Goal: Task Accomplishment & Management: Use online tool/utility

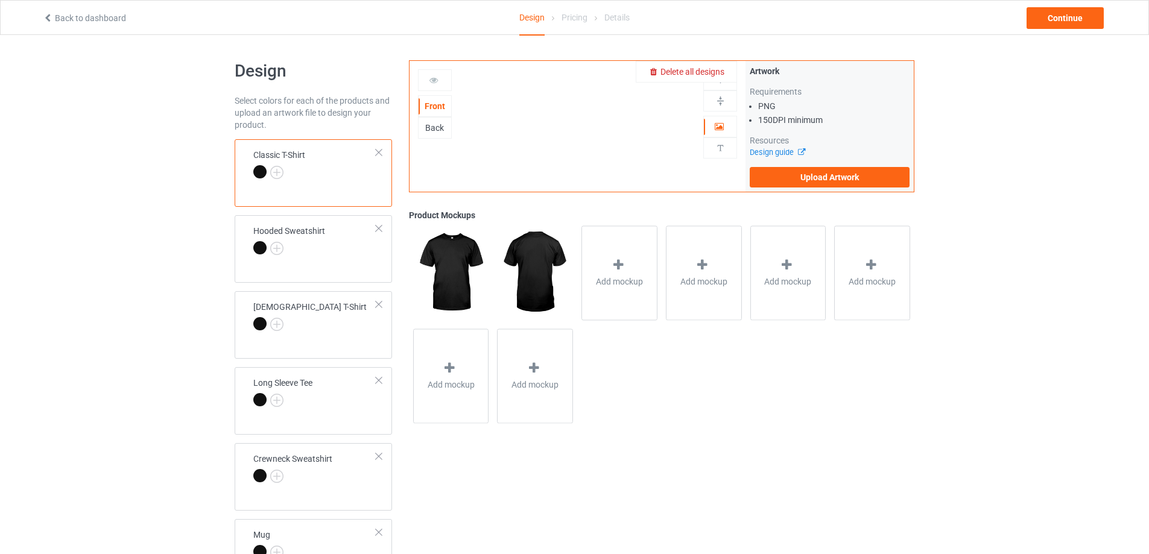
click at [720, 77] on span "Delete all designs" at bounding box center [692, 72] width 64 height 10
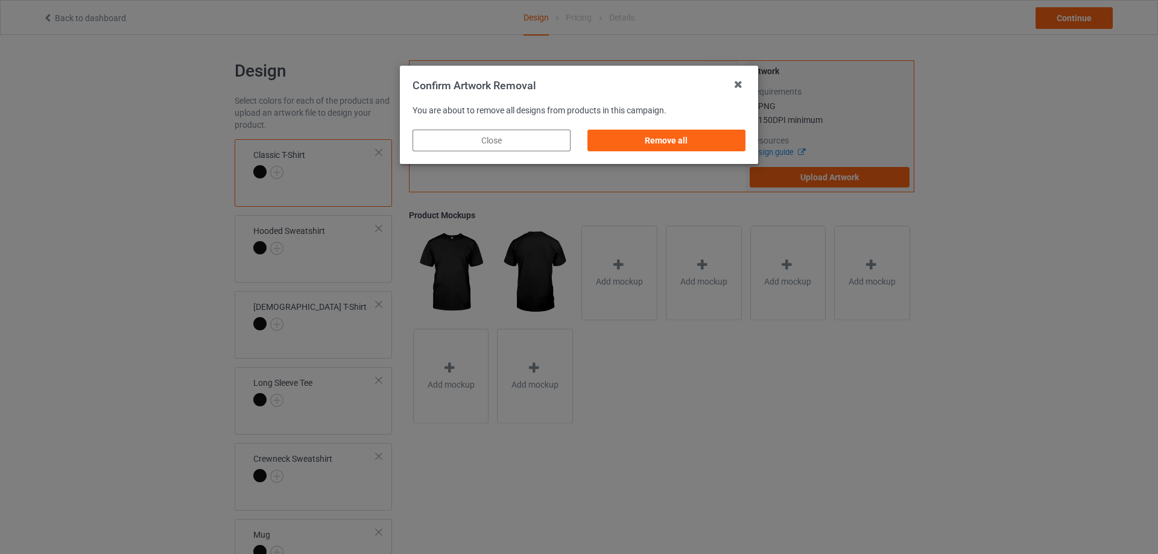
click at [704, 134] on div "Remove all" at bounding box center [666, 141] width 158 height 22
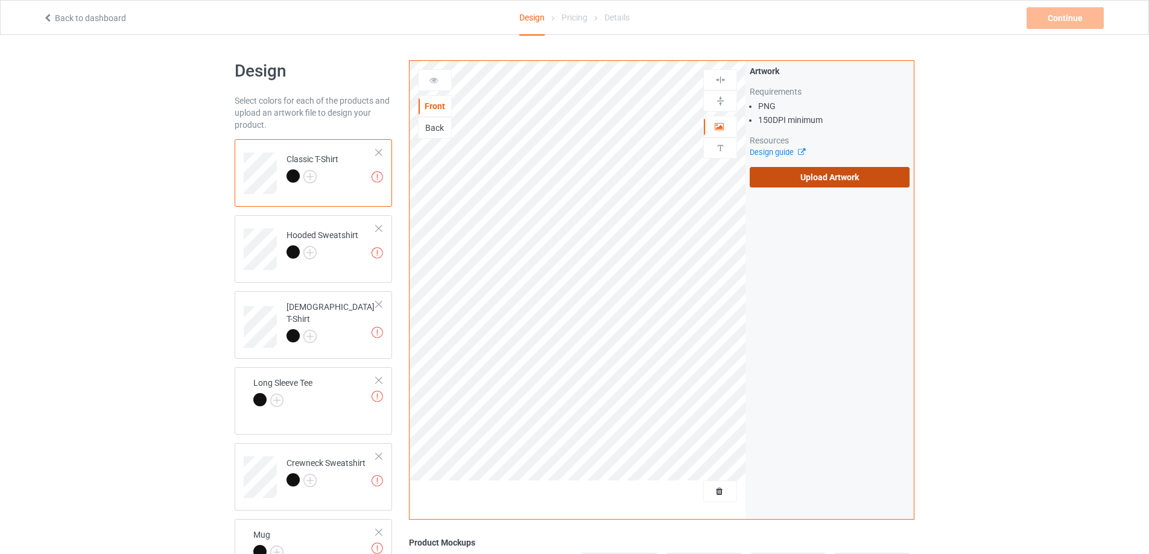
click at [813, 177] on label "Upload Artwork" at bounding box center [830, 177] width 160 height 21
click at [0, 0] on input "Upload Artwork" at bounding box center [0, 0] width 0 height 0
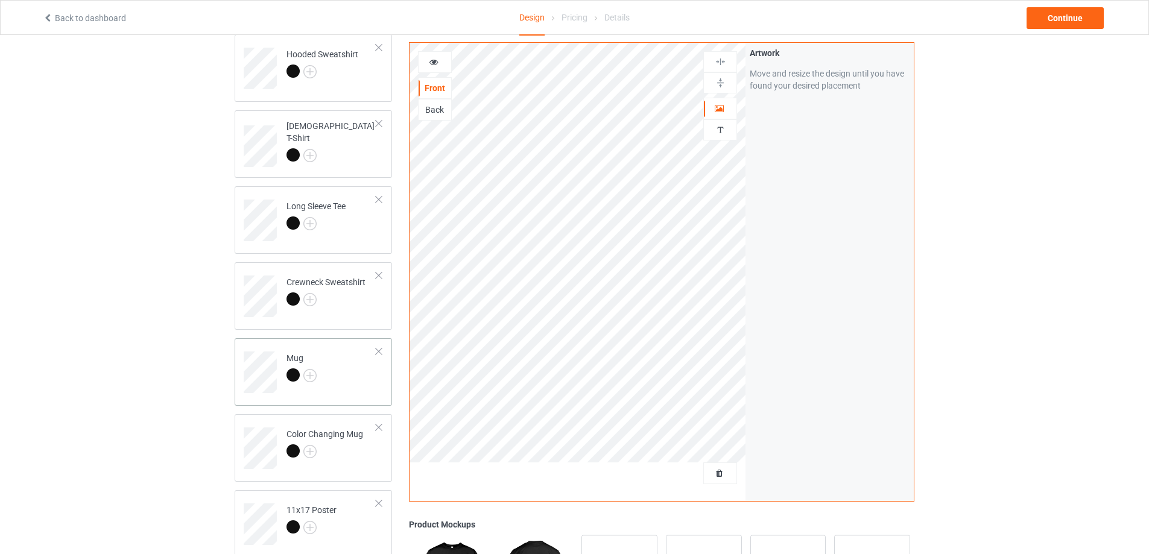
scroll to position [241, 0]
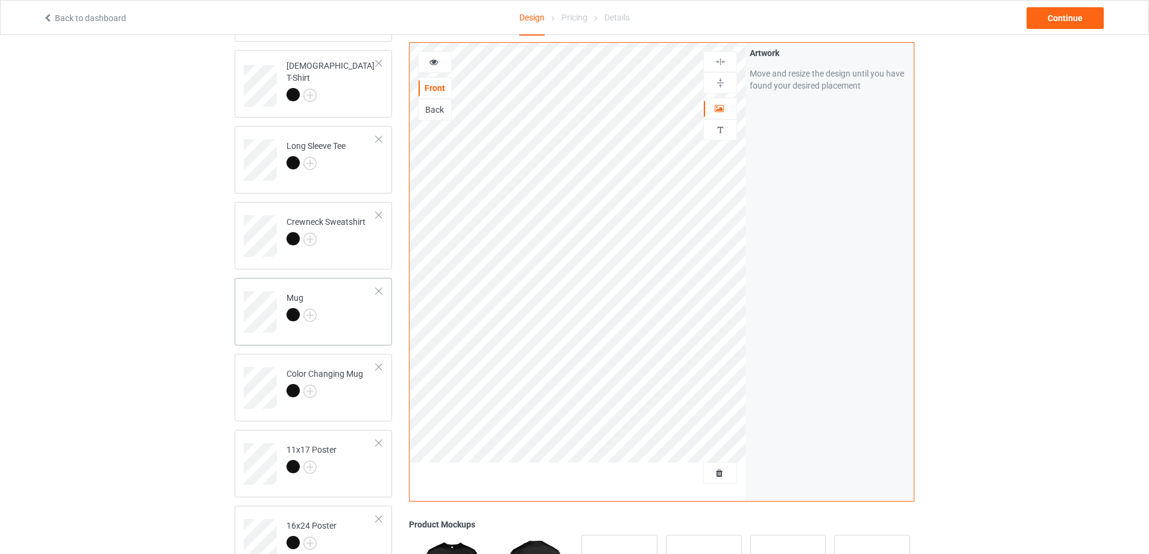
click at [344, 328] on td "Mug" at bounding box center [331, 308] width 103 height 50
click at [723, 81] on img at bounding box center [720, 82] width 11 height 11
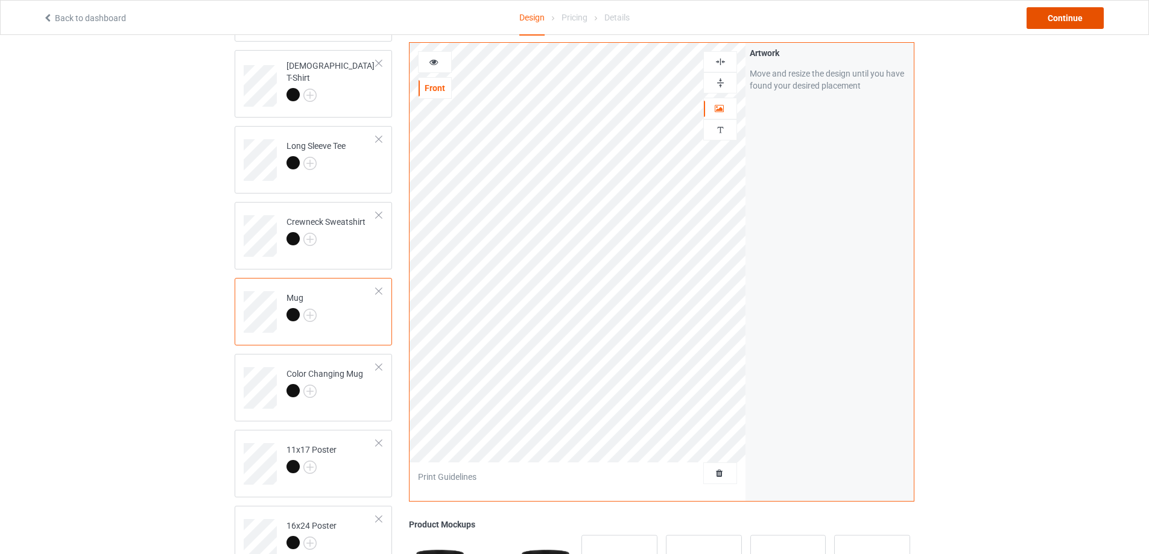
click at [1054, 21] on div "Continue" at bounding box center [1065, 18] width 77 height 22
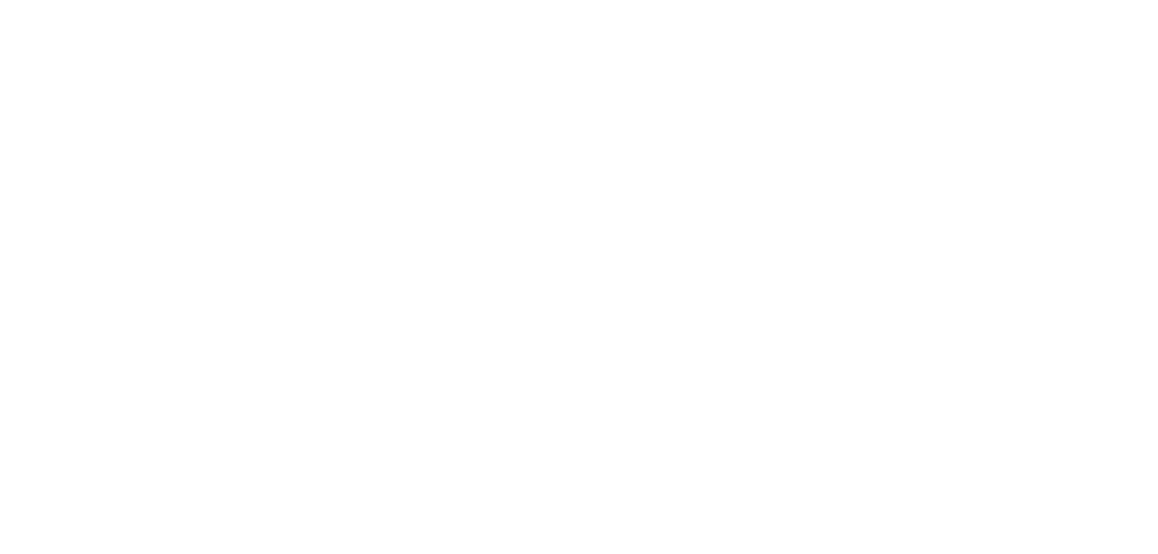
click at [1054, 21] on body at bounding box center [579, 277] width 1158 height 554
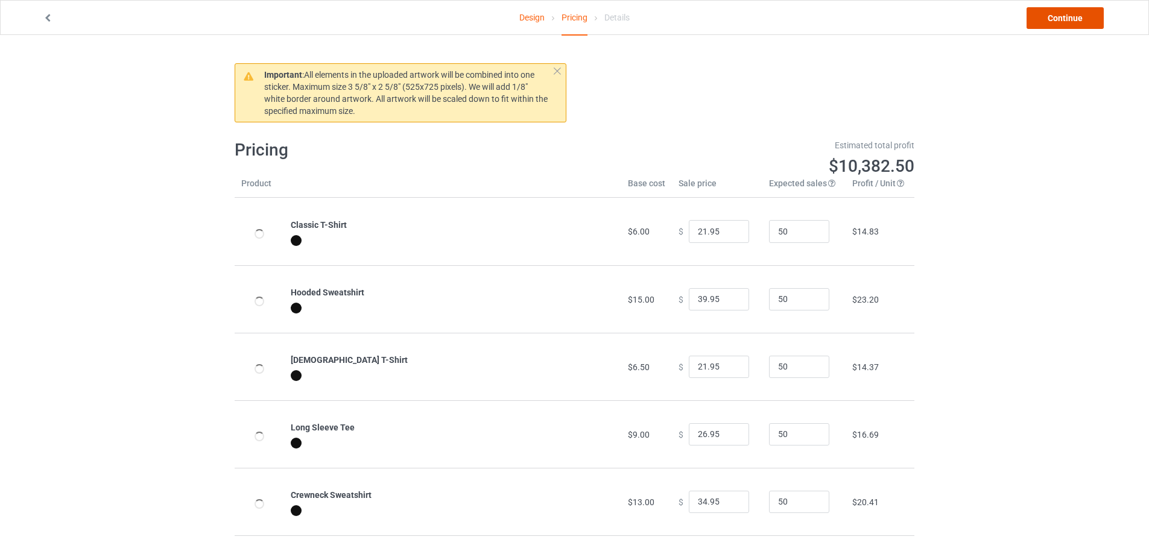
click at [1053, 14] on link "Continue" at bounding box center [1065, 18] width 77 height 22
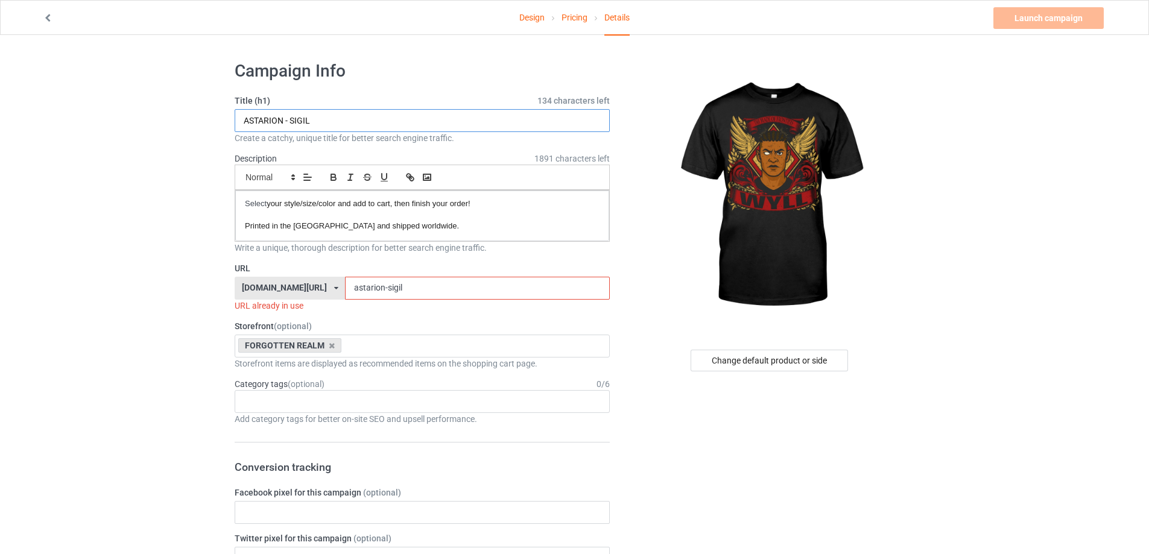
drag, startPoint x: 388, startPoint y: 124, endPoint x: 70, endPoint y: 127, distance: 317.9
paste input "WYLL - SIGNET CREST"
type input "WYLL - SIGNET CREST"
drag, startPoint x: 404, startPoint y: 285, endPoint x: 166, endPoint y: 280, distance: 237.7
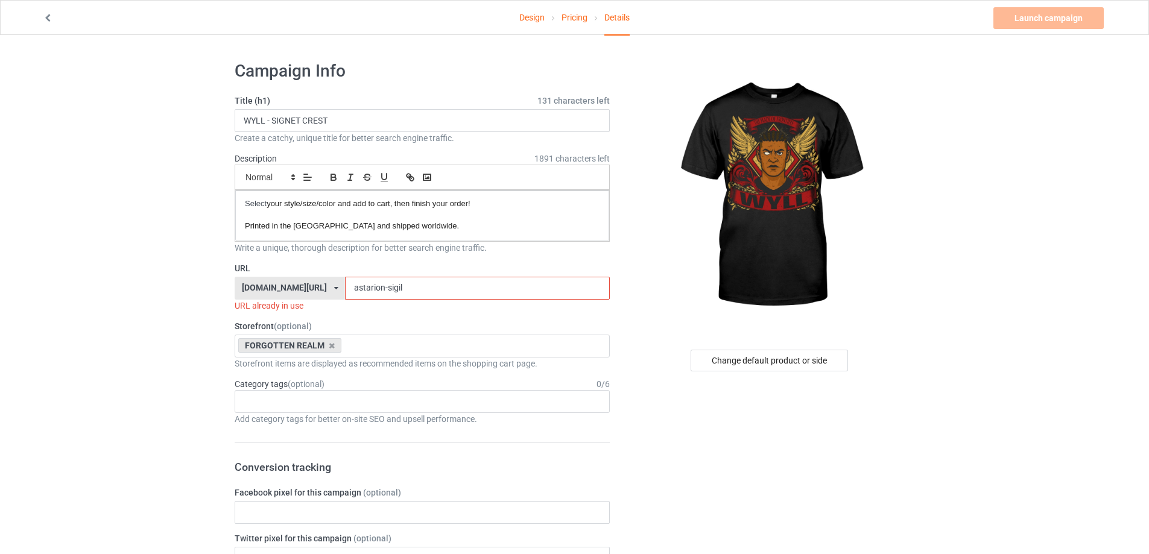
paste input "wyll - signet crest"
click at [349, 285] on input "wyll - signet crest" at bounding box center [477, 288] width 264 height 23
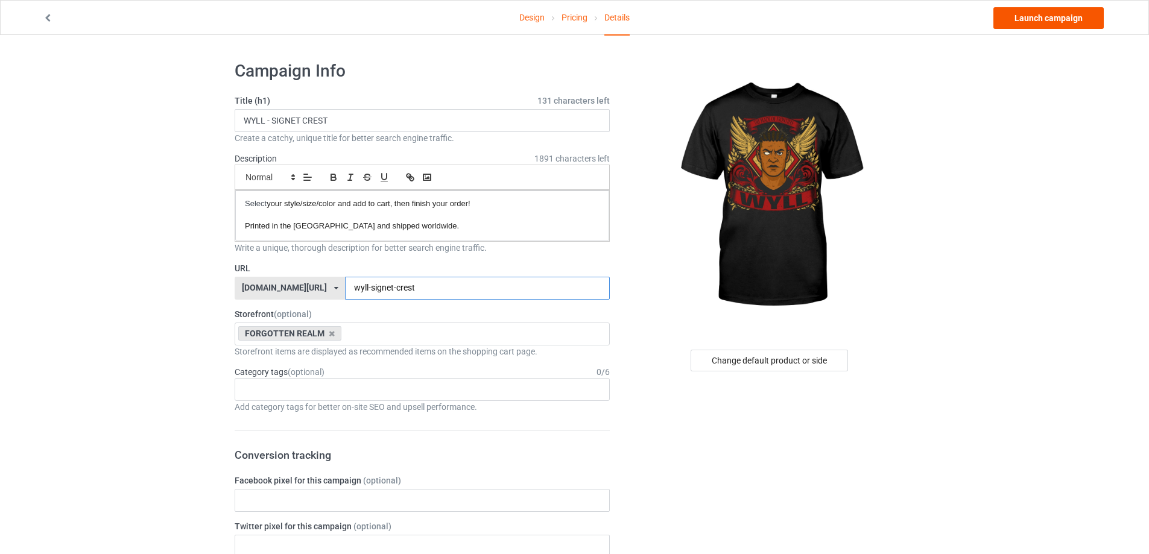
type input "wyll-signet-crest"
click at [1063, 15] on link "Launch campaign" at bounding box center [1048, 18] width 110 height 22
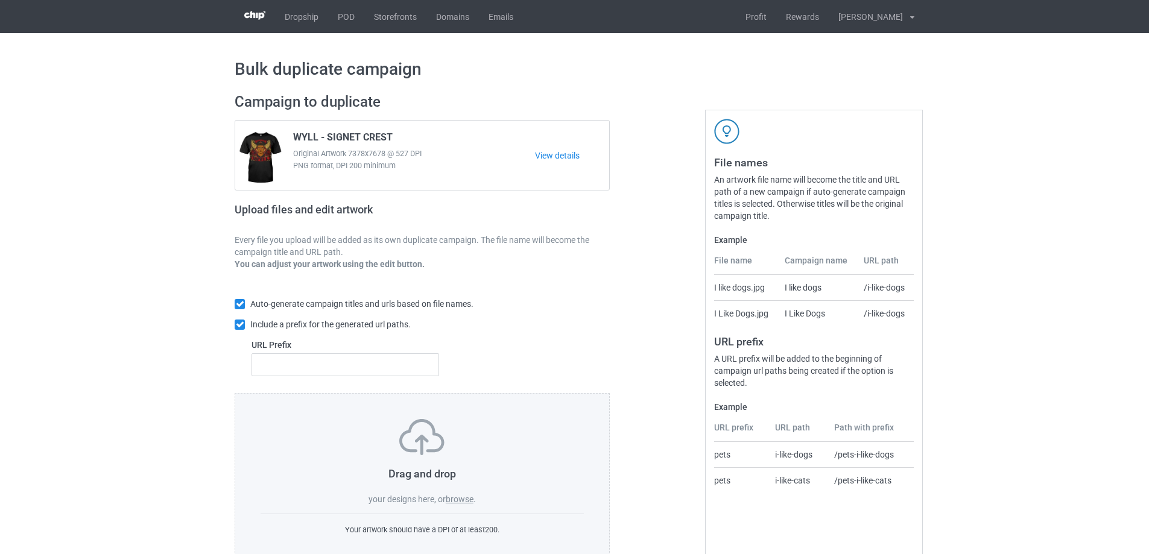
click at [464, 501] on label "browse" at bounding box center [460, 500] width 28 height 10
click at [0, 0] on input "browse" at bounding box center [0, 0] width 0 height 0
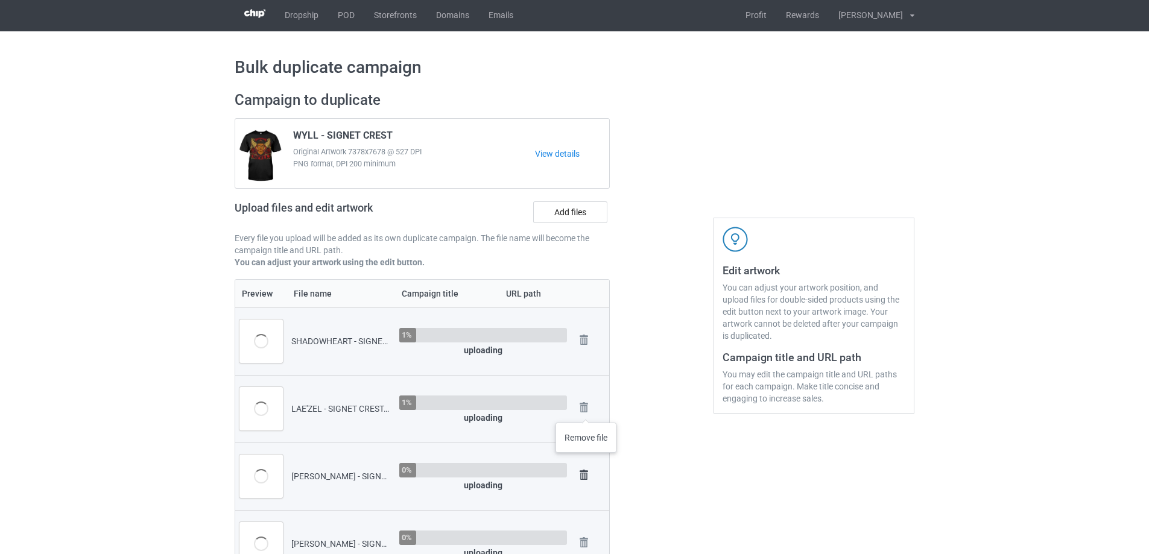
scroll to position [302, 0]
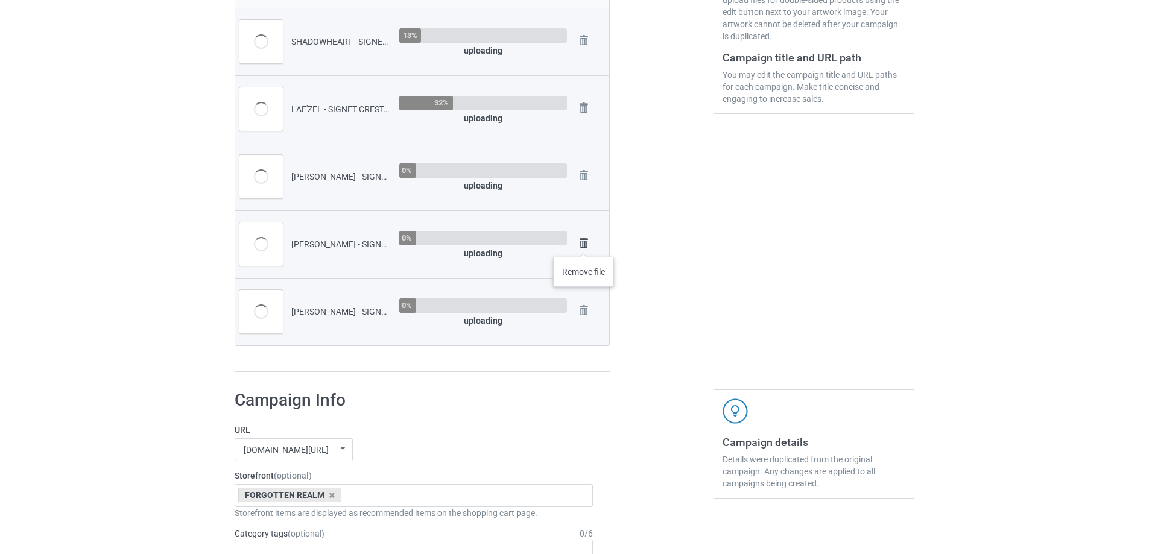
click at [584, 245] on img at bounding box center [583, 243] width 17 height 17
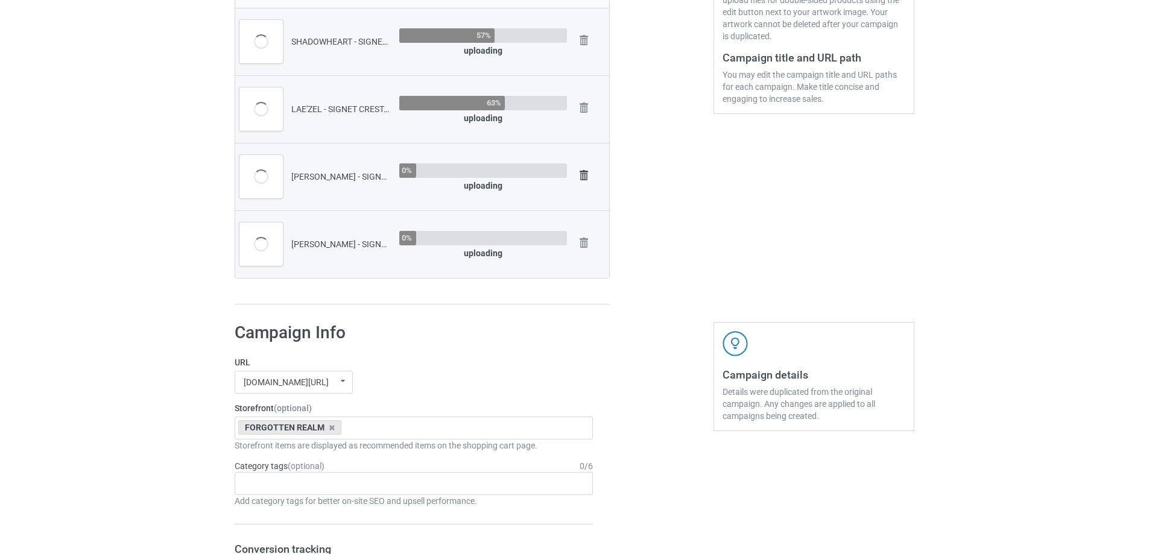
click at [587, 177] on img at bounding box center [583, 175] width 17 height 17
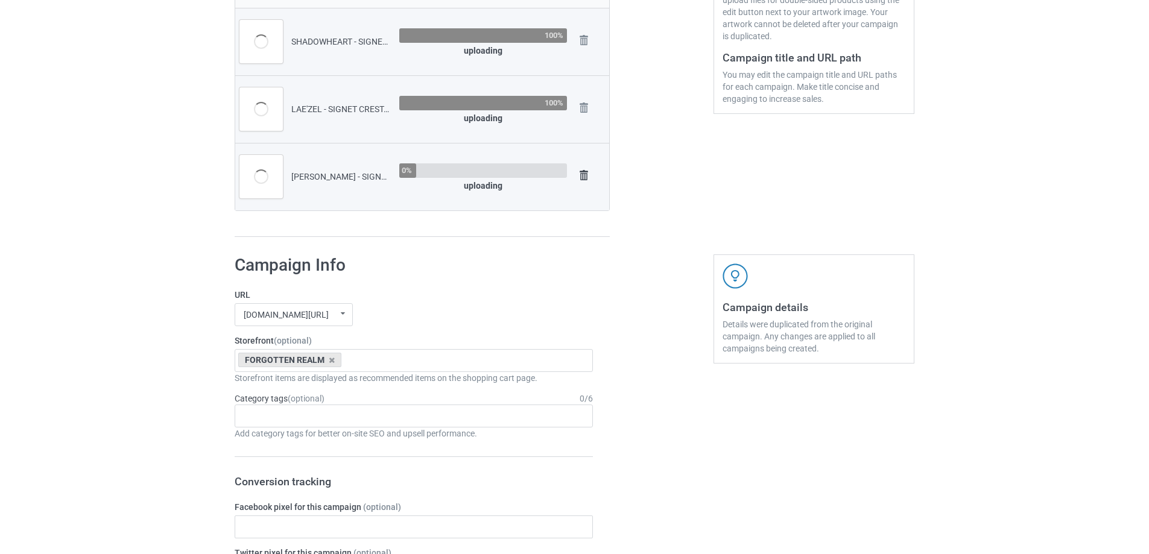
click at [582, 176] on img at bounding box center [583, 175] width 17 height 17
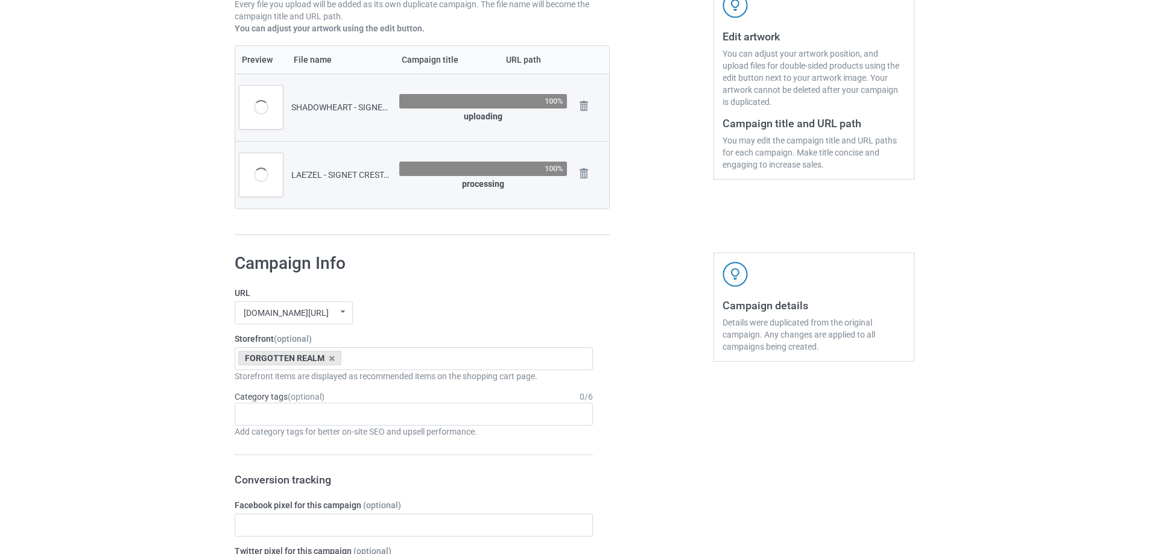
scroll to position [121, 0]
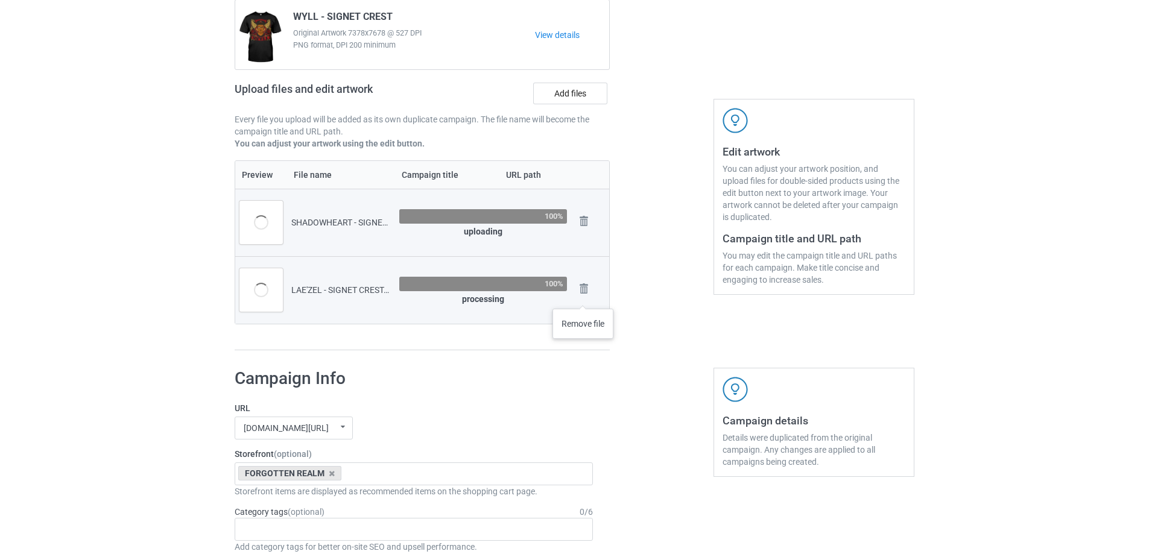
click at [0, 0] on img at bounding box center [0, 0] width 0 height 0
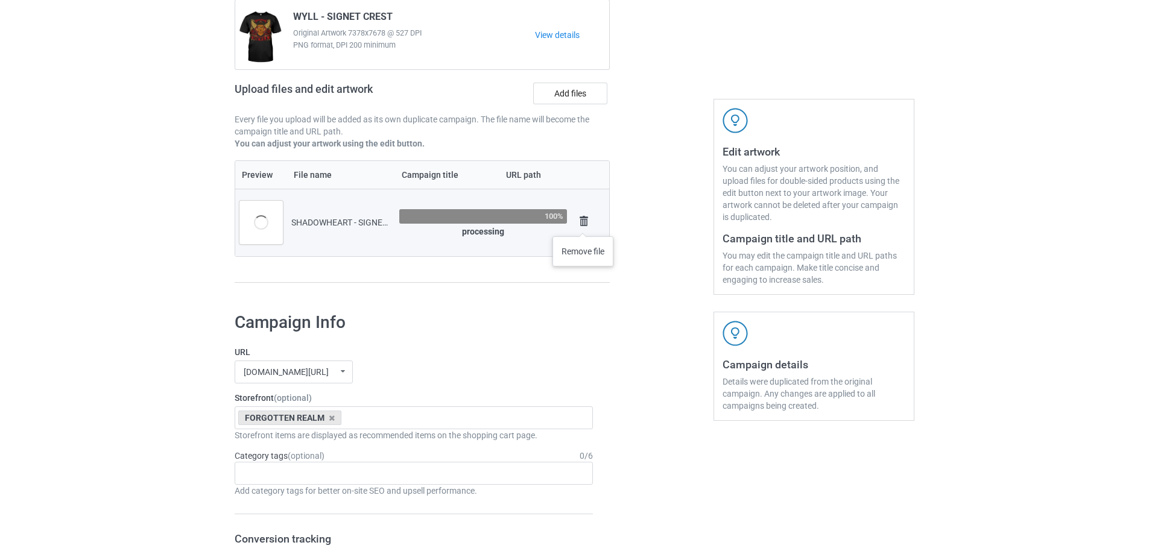
click at [583, 223] on img at bounding box center [583, 221] width 17 height 17
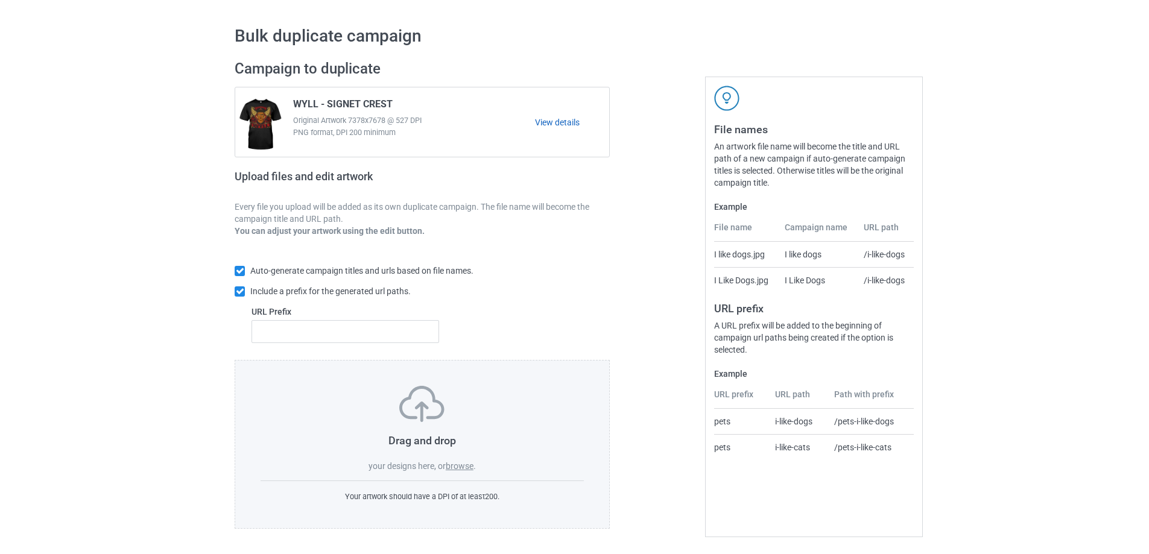
scroll to position [34, 0]
click at [469, 467] on label "browse" at bounding box center [460, 466] width 28 height 10
click at [0, 0] on input "browse" at bounding box center [0, 0] width 0 height 0
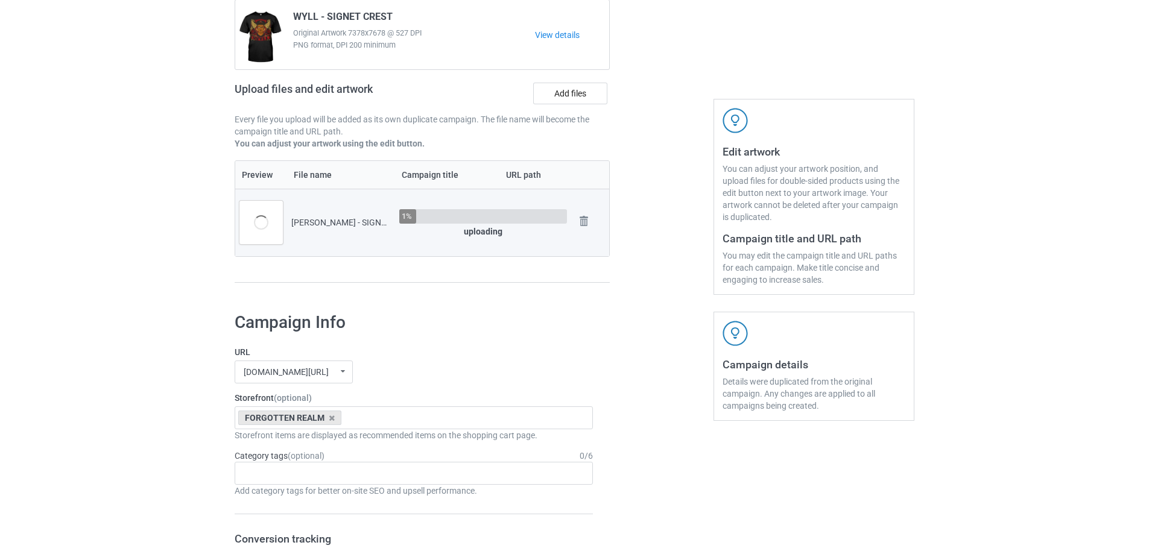
click at [559, 108] on div "Upload files and edit artwork Add files" at bounding box center [422, 95] width 375 height 35
click at [560, 97] on label "Add files" at bounding box center [570, 94] width 74 height 22
click at [0, 0] on input "Add files" at bounding box center [0, 0] width 0 height 0
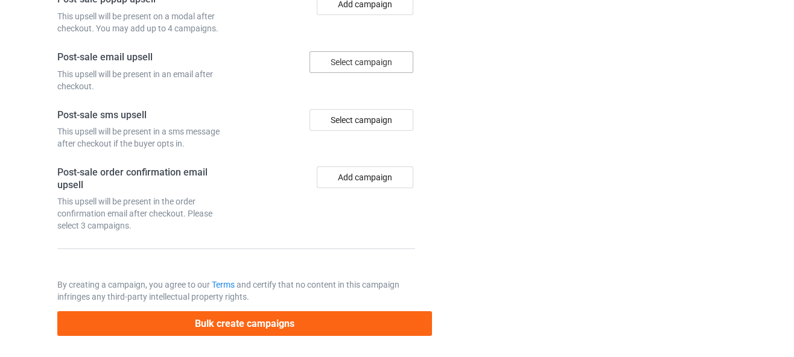
scroll to position [1449, 0]
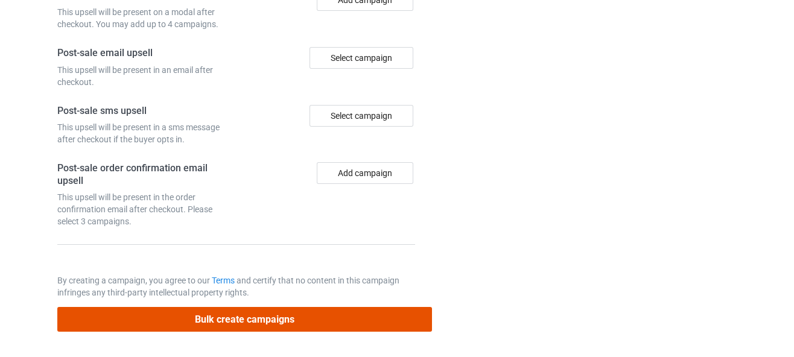
click at [329, 329] on button "Bulk create campaigns" at bounding box center [244, 319] width 375 height 25
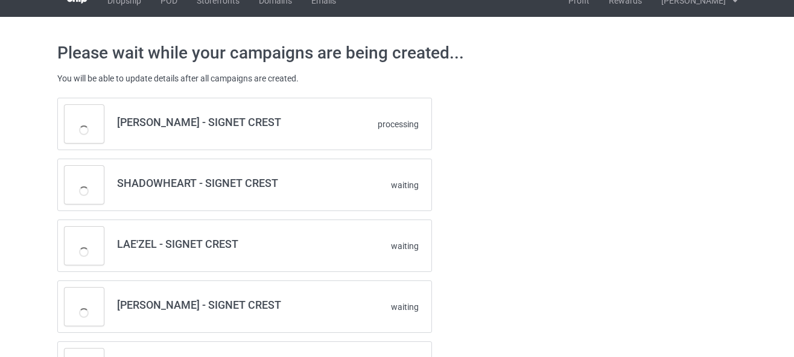
scroll to position [0, 0]
